Goal: Navigation & Orientation: Find specific page/section

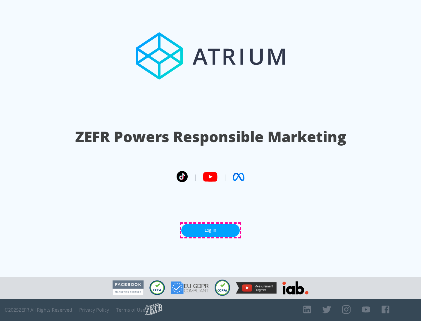
click at [210, 231] on link "Log In" at bounding box center [210, 230] width 58 height 13
